Goal: Information Seeking & Learning: Learn about a topic

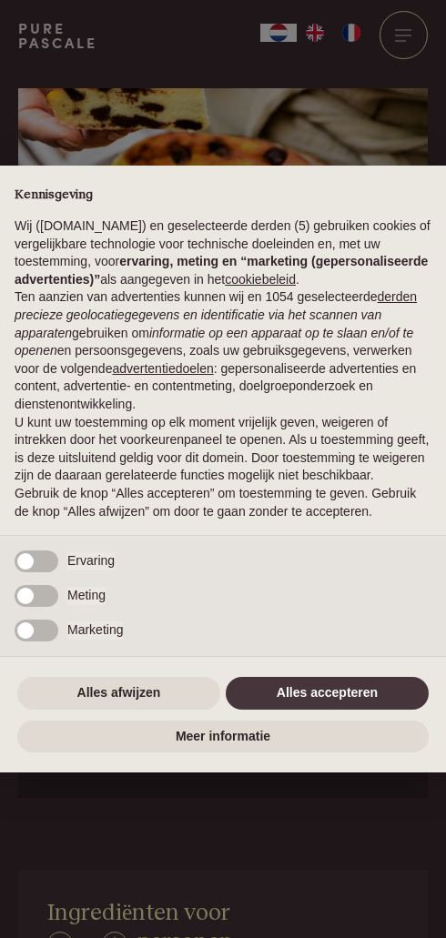
click at [256, 620] on div "Meting" at bounding box center [223, 602] width 446 height 35
click at [334, 710] on button "Alles accepteren" at bounding box center [327, 693] width 203 height 33
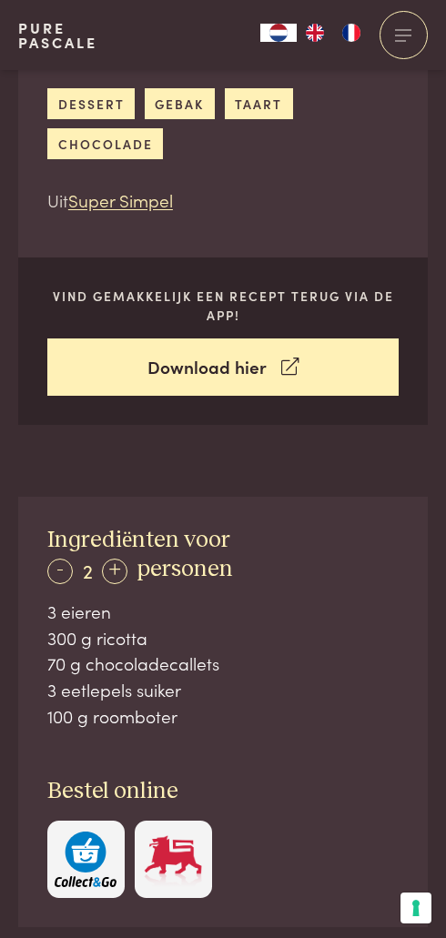
scroll to position [372, 0]
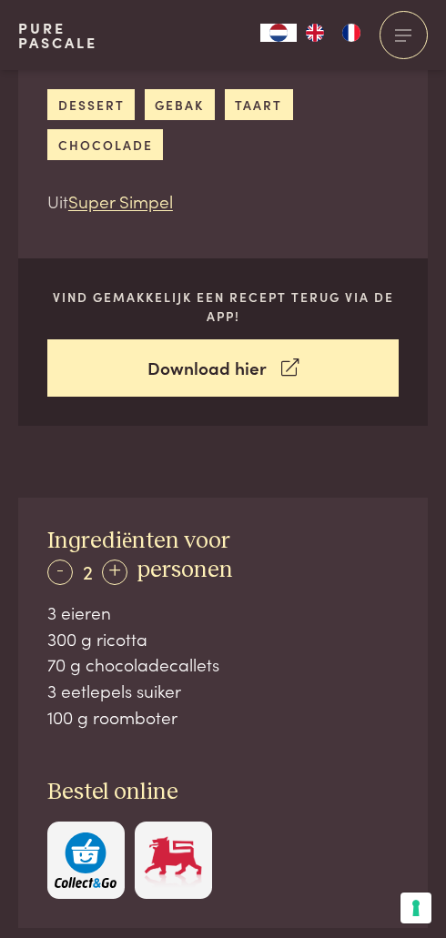
click at [236, 312] on p "Vind gemakkelijk een recept terug via de app!" at bounding box center [222, 306] width 351 height 37
click at [248, 364] on link "Download hier" at bounding box center [222, 367] width 351 height 57
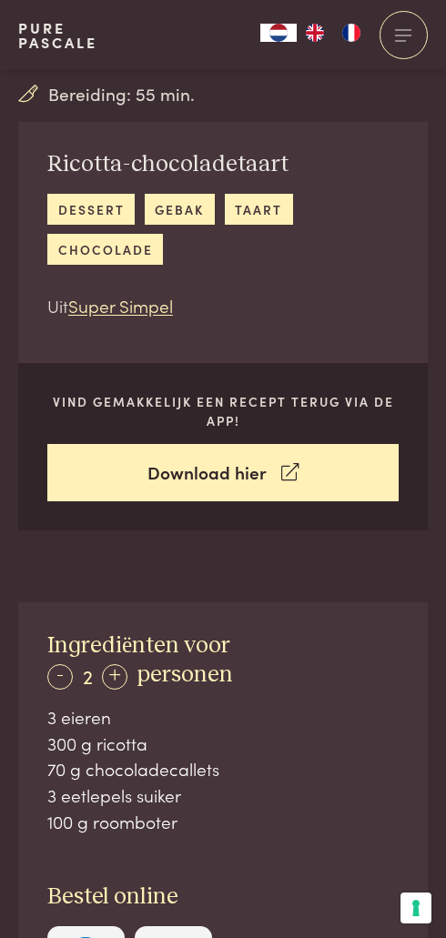
scroll to position [267, 0]
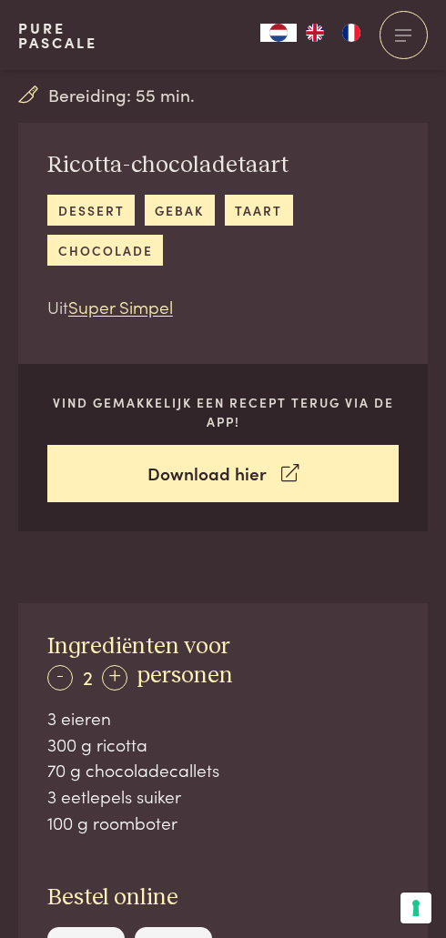
click at [251, 223] on link "taart" at bounding box center [259, 210] width 68 height 30
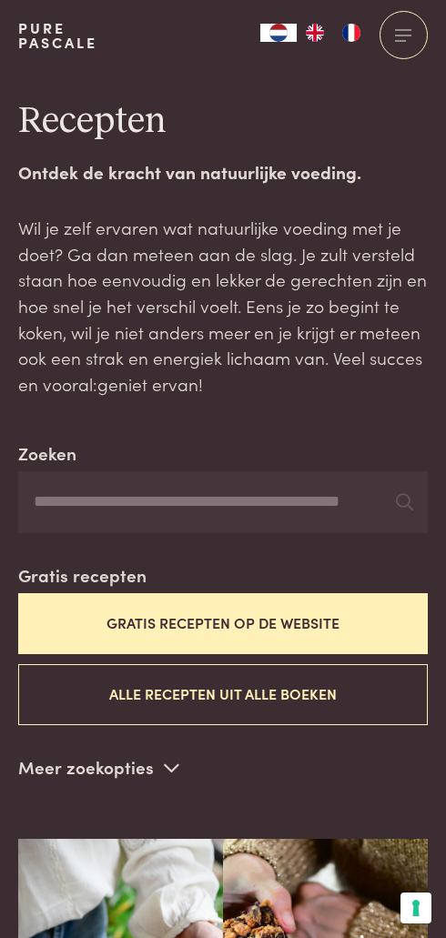
click at [295, 604] on button "Gratis recepten op de website" at bounding box center [223, 623] width 410 height 61
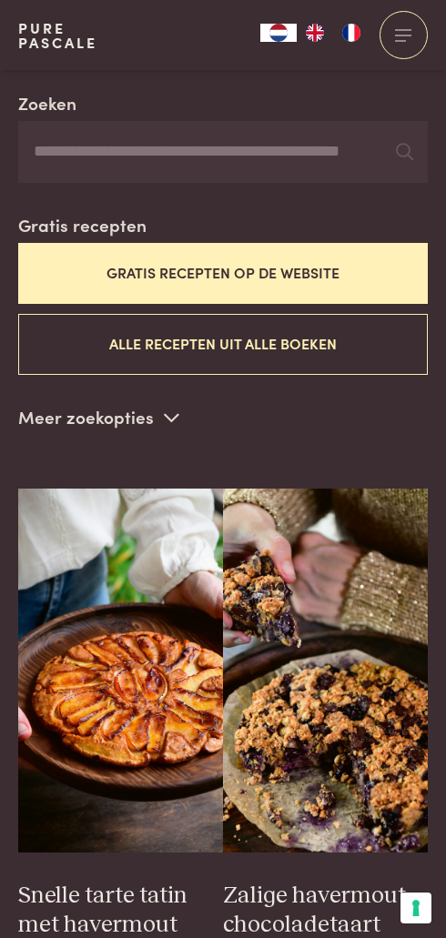
scroll to position [349, 0]
click at [65, 147] on input "Zoeken" at bounding box center [223, 153] width 410 height 62
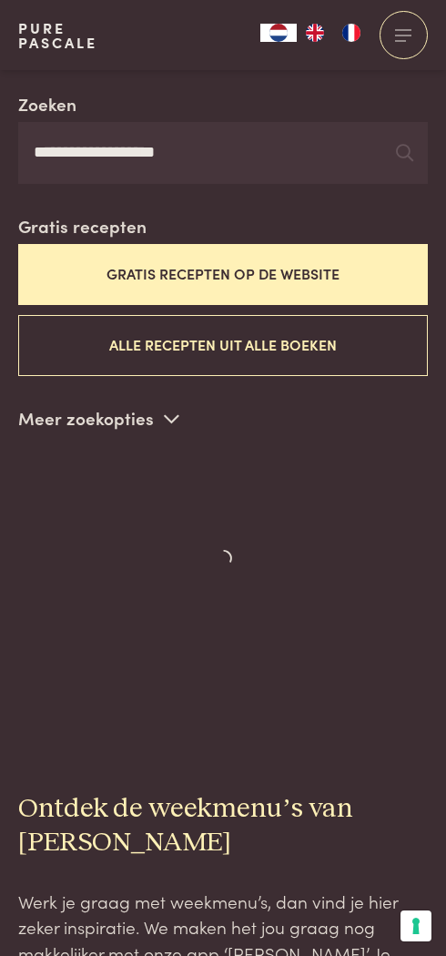
click at [305, 264] on button "Gratis recepten op de website" at bounding box center [223, 274] width 410 height 61
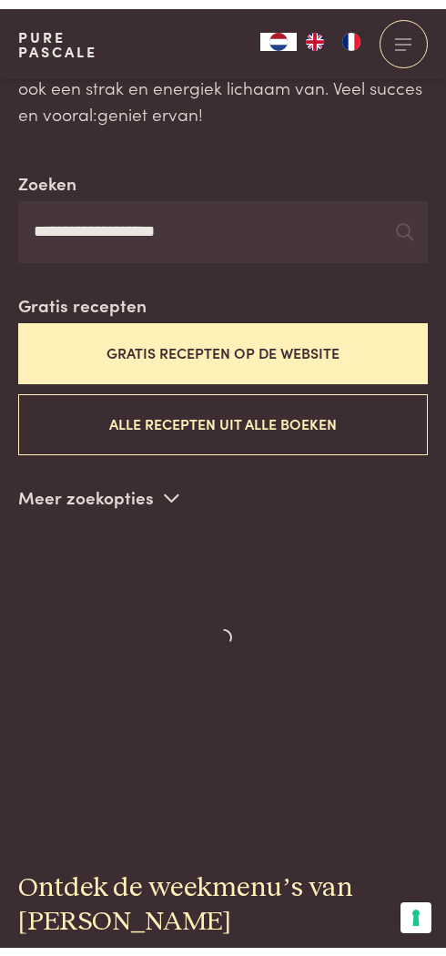
scroll to position [279, 0]
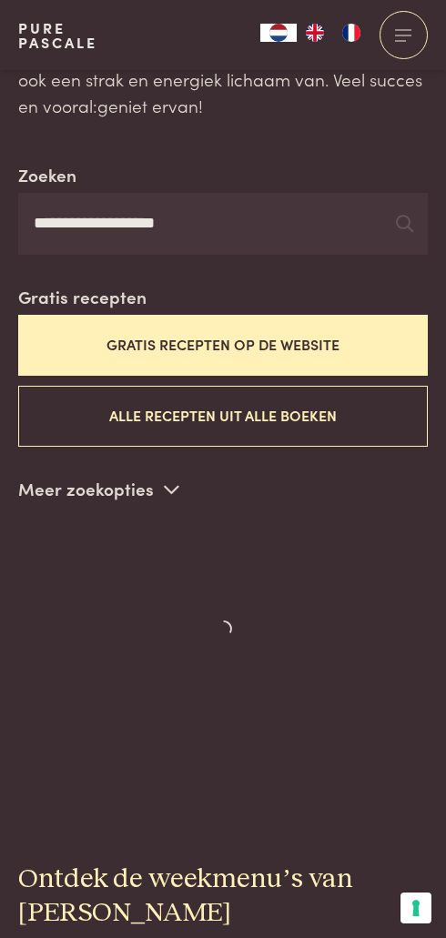
click at [335, 340] on button "Gratis recepten op de website" at bounding box center [223, 345] width 410 height 61
click at [222, 236] on input "**********" at bounding box center [223, 224] width 410 height 62
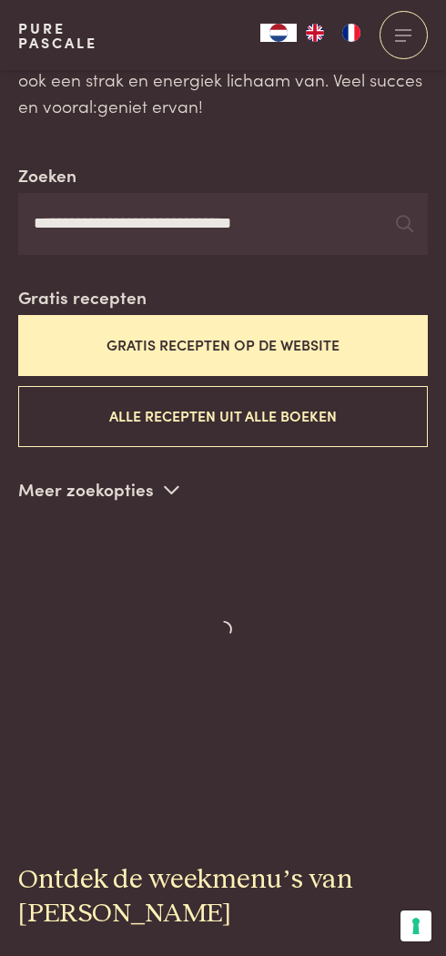
type input "**********"
click at [328, 342] on button "Gratis recepten op de website" at bounding box center [223, 345] width 410 height 61
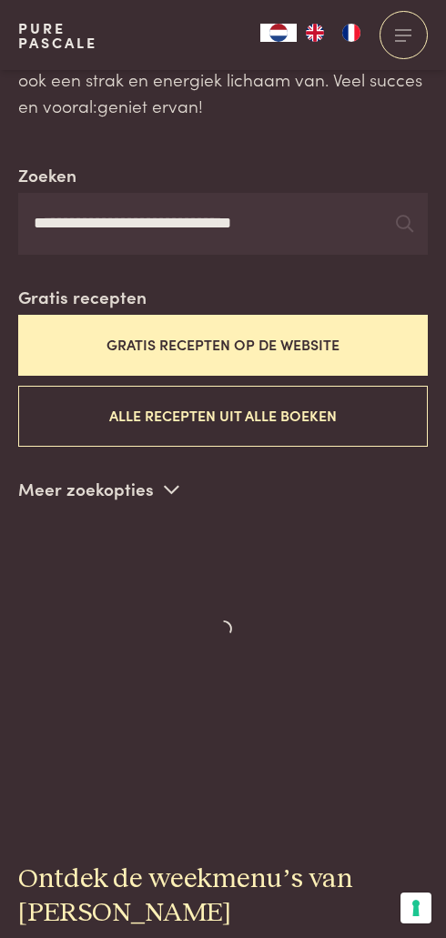
click at [280, 438] on button "Alle recepten uit alle boeken" at bounding box center [223, 416] width 410 height 61
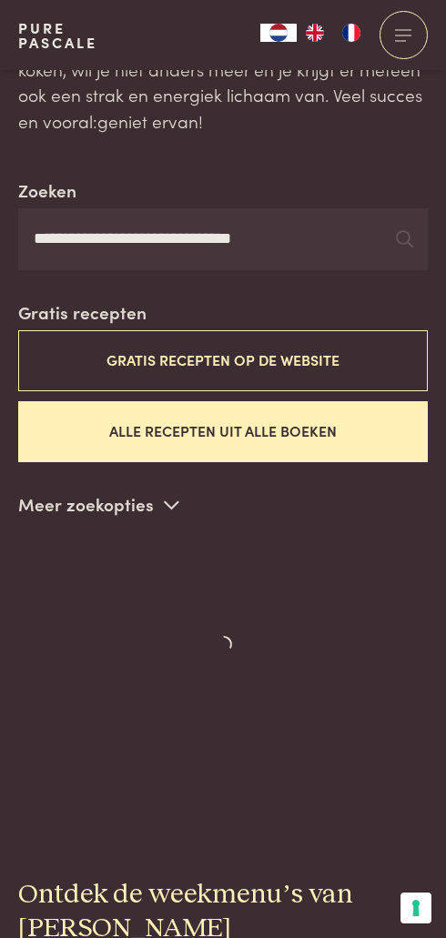
scroll to position [263, 0]
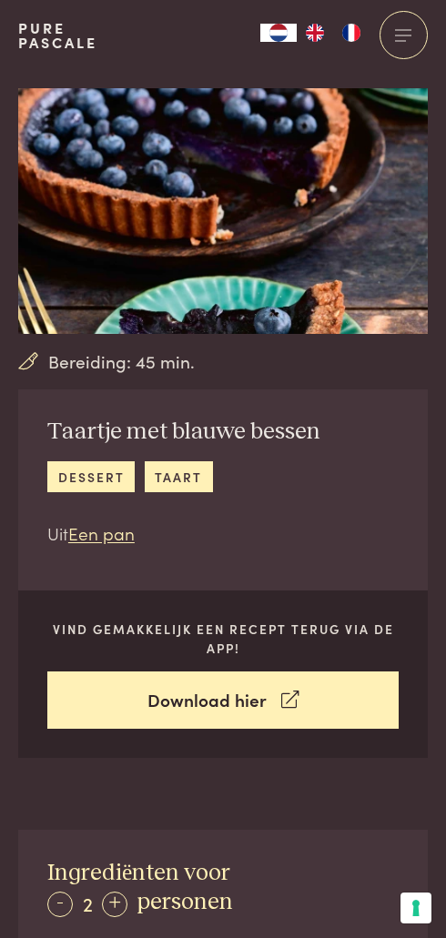
click at [112, 490] on link "dessert" at bounding box center [90, 476] width 87 height 30
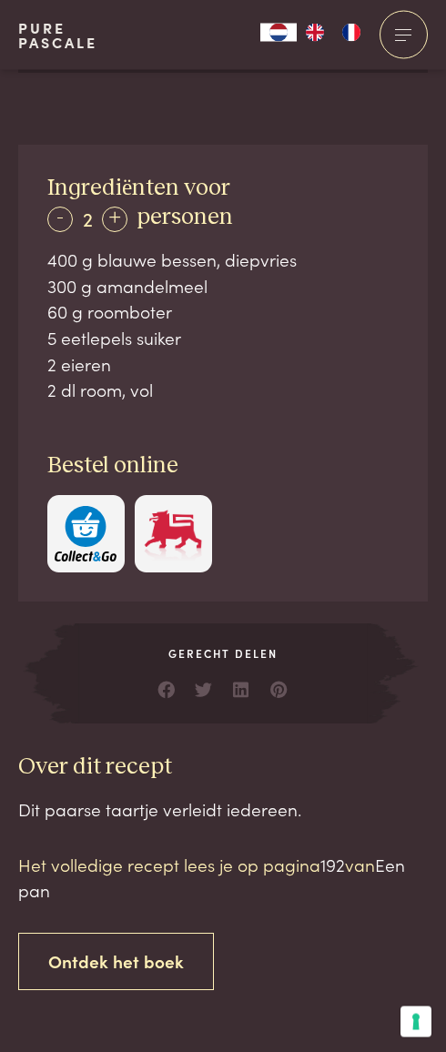
scroll to position [686, 0]
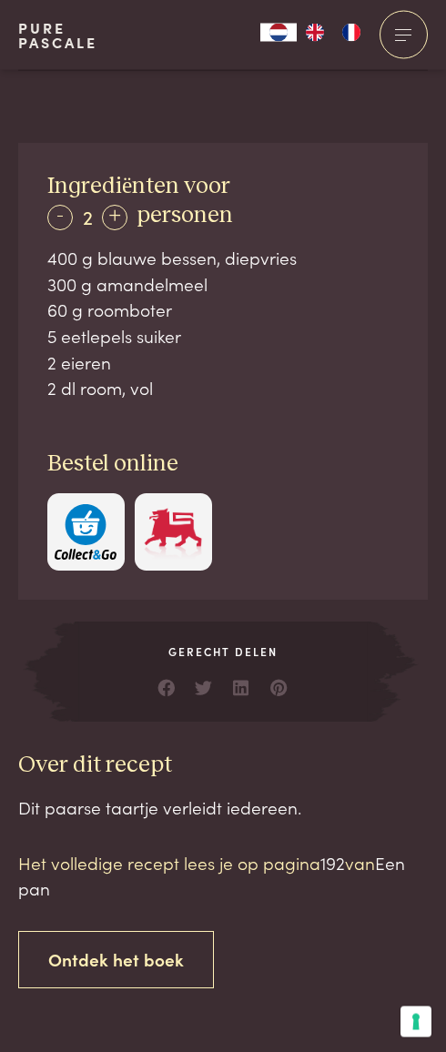
click at [146, 937] on link "Ontdek het boek" at bounding box center [116, 960] width 196 height 57
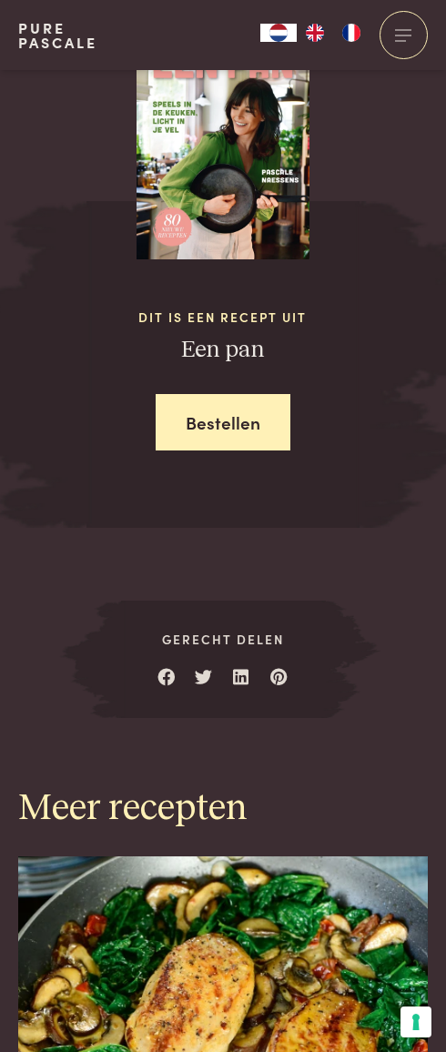
scroll to position [1805, 0]
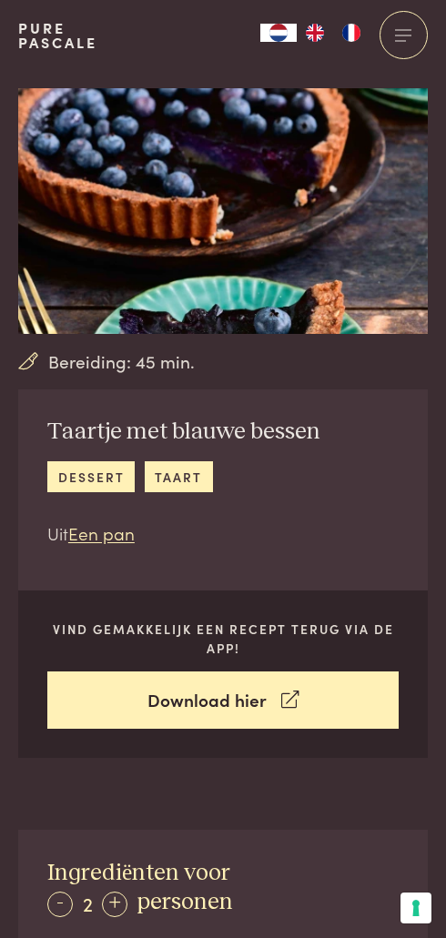
click at [292, 353] on div "Bereiding: 45 min." at bounding box center [223, 362] width 410 height 26
click at [233, 420] on h2 "Taartje met blauwe bessen" at bounding box center [183, 432] width 273 height 29
click at [303, 313] on img at bounding box center [223, 211] width 410 height 246
click at [231, 199] on img at bounding box center [223, 211] width 410 height 246
click at [214, 222] on img at bounding box center [223, 211] width 410 height 246
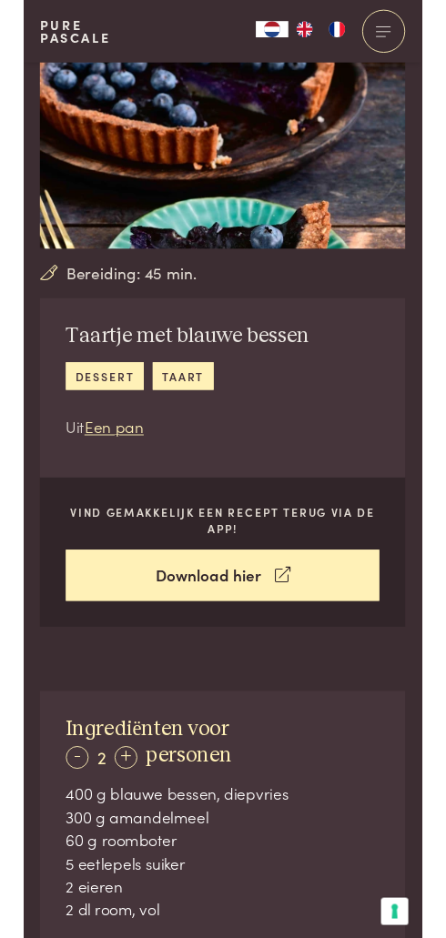
scroll to position [55, 0]
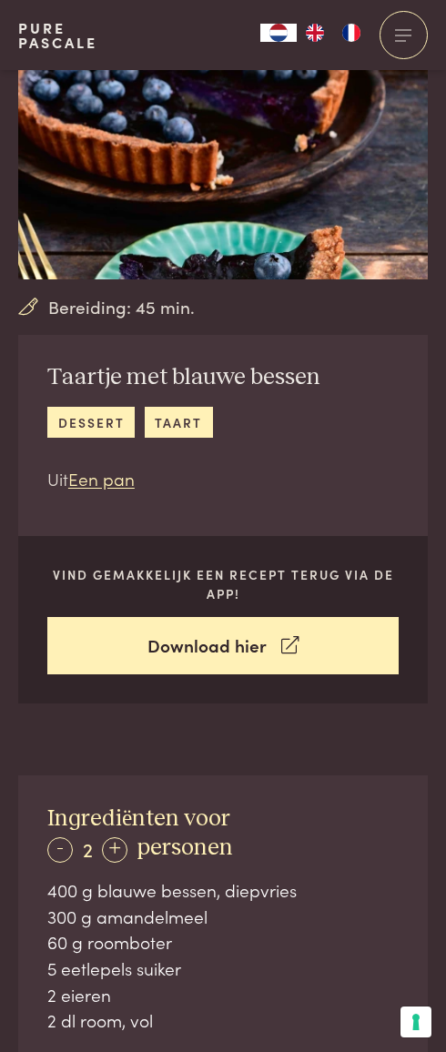
click at [281, 648] on icon at bounding box center [289, 646] width 17 height 26
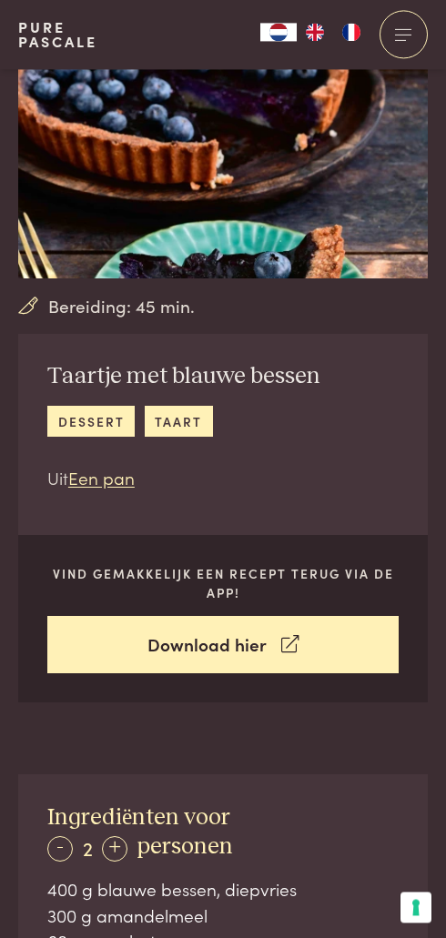
scroll to position [106, 0]
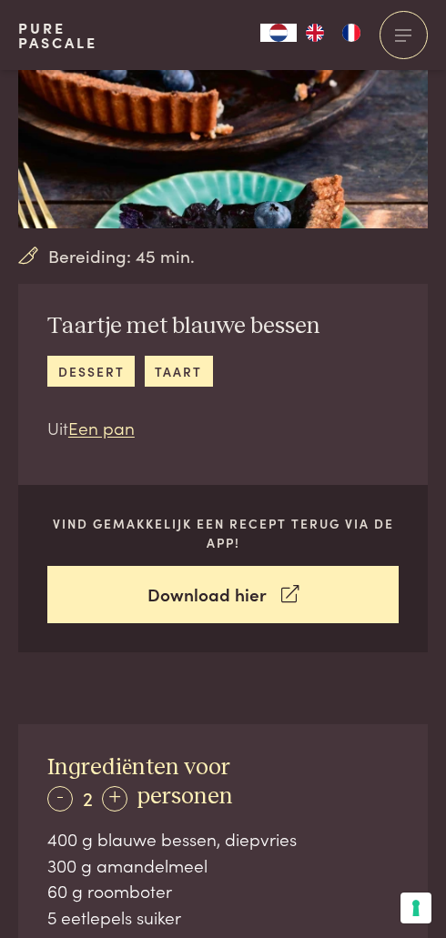
click at [10, 9] on header "Pure Pascale Collecties Kitchenware Tableware Bathroom Interior Inspiratie Alle…" at bounding box center [223, 35] width 446 height 70
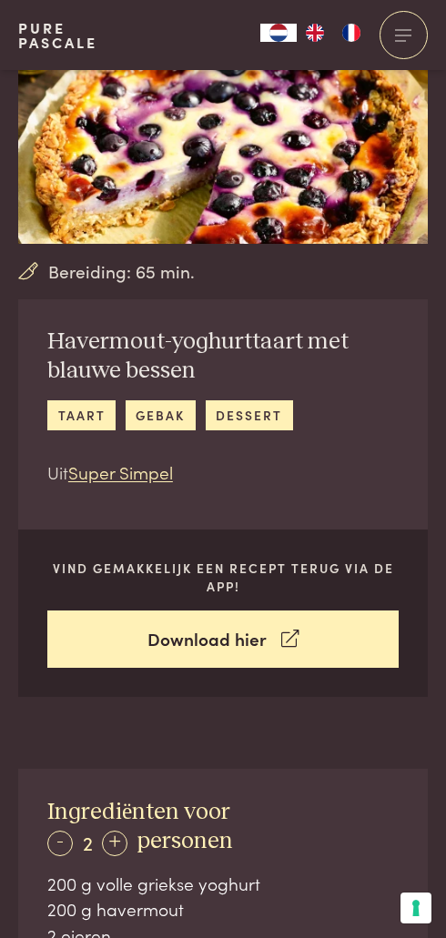
scroll to position [86, 0]
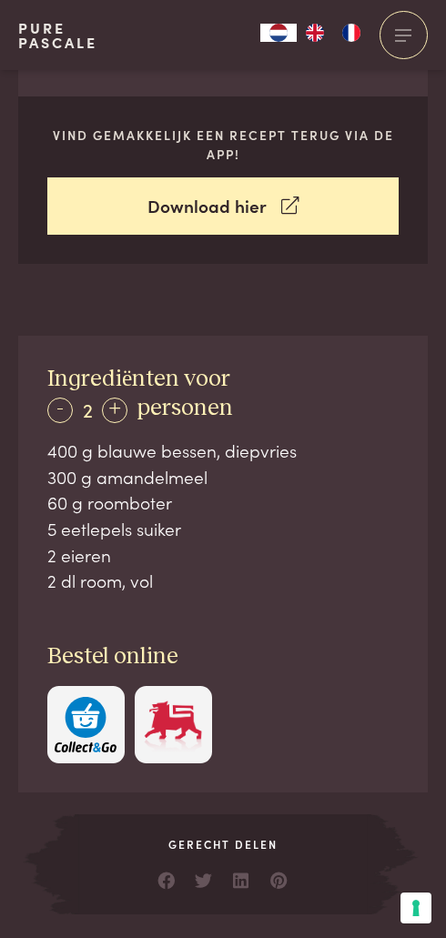
scroll to position [440, 0]
